Goal: Find specific page/section: Find specific page/section

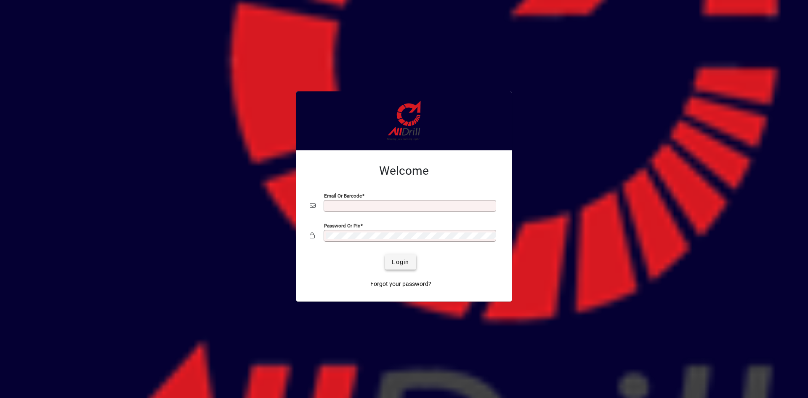
type input "**********"
click at [398, 262] on span "Login" at bounding box center [400, 262] width 17 height 9
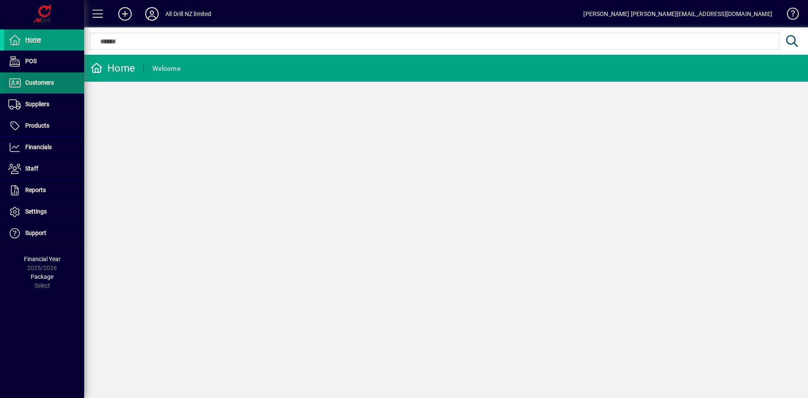
click at [51, 84] on span "Customers" at bounding box center [39, 82] width 29 height 7
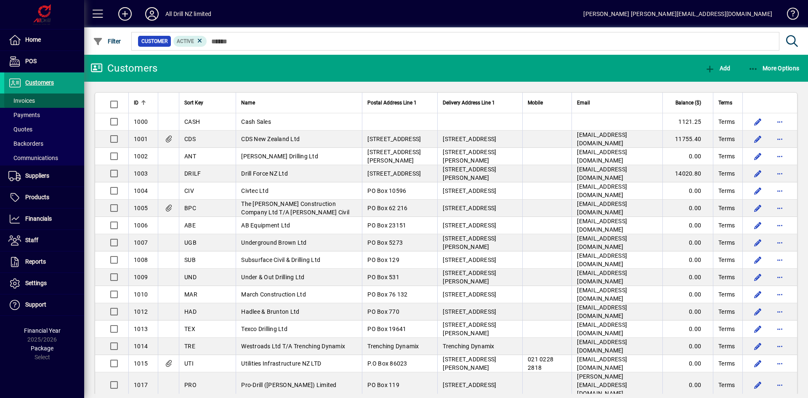
click at [29, 100] on span "Invoices" at bounding box center [21, 100] width 27 height 7
